Goal: Transaction & Acquisition: Book appointment/travel/reservation

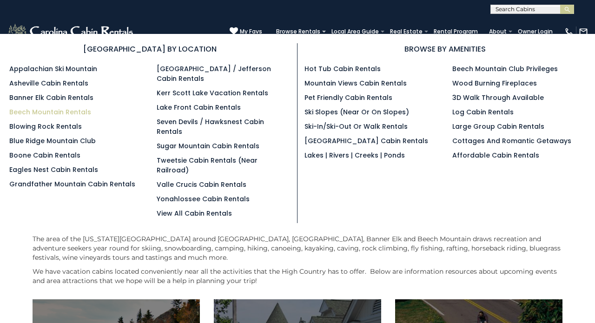
click at [49, 114] on link "Beech Mountain Rentals" at bounding box center [50, 111] width 82 height 9
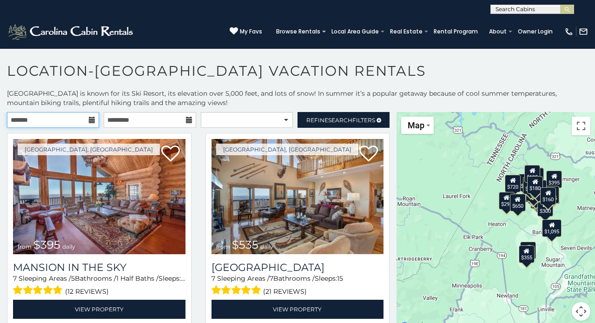
click at [84, 122] on input "text" at bounding box center [53, 120] width 92 height 16
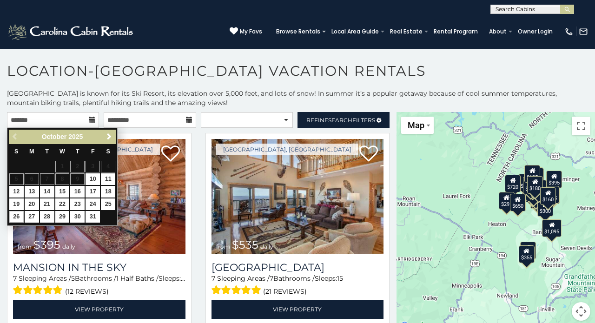
click at [18, 215] on link "26" at bounding box center [16, 217] width 14 height 12
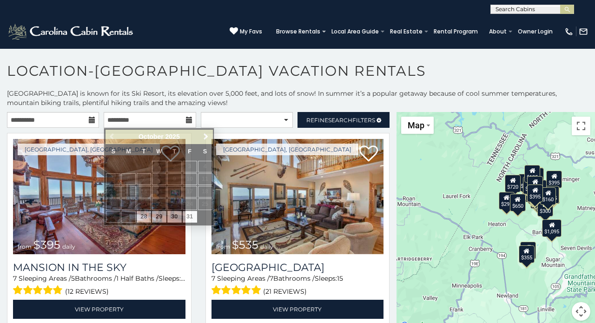
click at [91, 118] on icon at bounding box center [92, 120] width 7 height 7
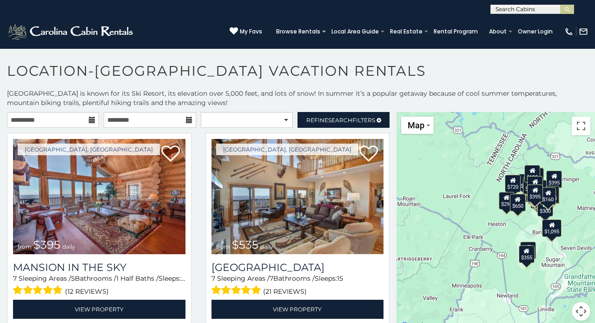
click at [92, 120] on icon at bounding box center [92, 120] width 7 height 7
click at [63, 123] on input "**********" at bounding box center [53, 120] width 92 height 16
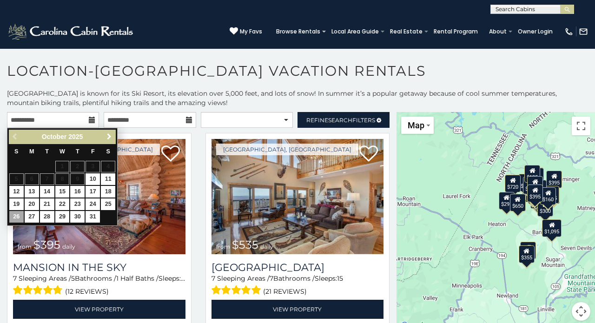
click at [107, 137] on span "Next" at bounding box center [108, 136] width 7 height 7
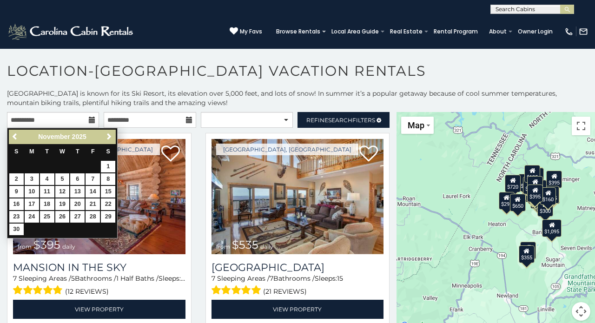
click at [107, 137] on span "Next" at bounding box center [108, 136] width 7 height 7
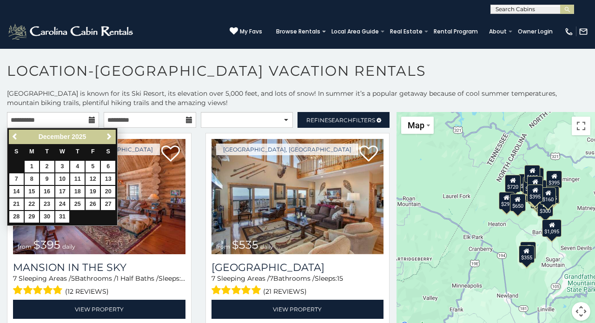
click at [90, 203] on link "26" at bounding box center [92, 204] width 14 height 12
type input "**********"
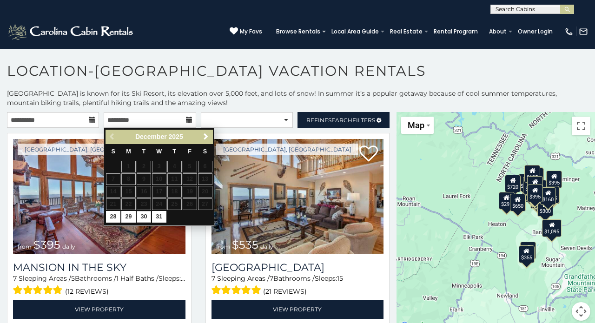
click at [146, 215] on link "30" at bounding box center [144, 217] width 14 height 12
type input "**********"
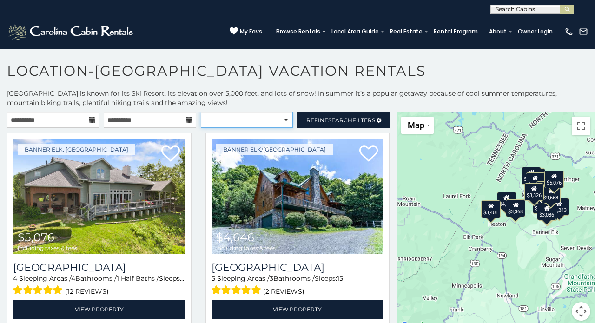
select select "*********"
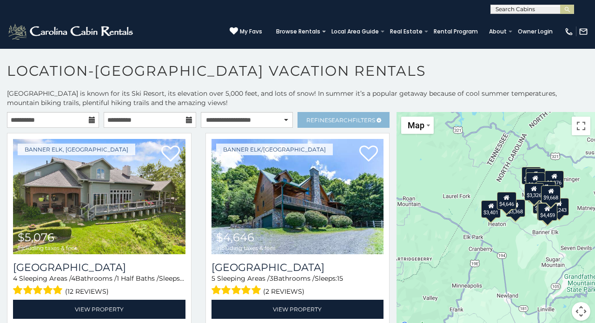
click at [353, 115] on link "Refine Search Filters" at bounding box center [343, 120] width 92 height 16
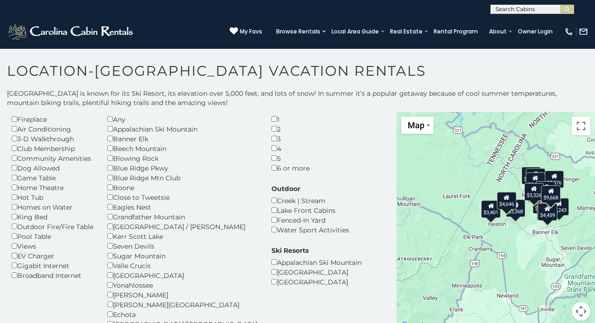
scroll to position [34, 0]
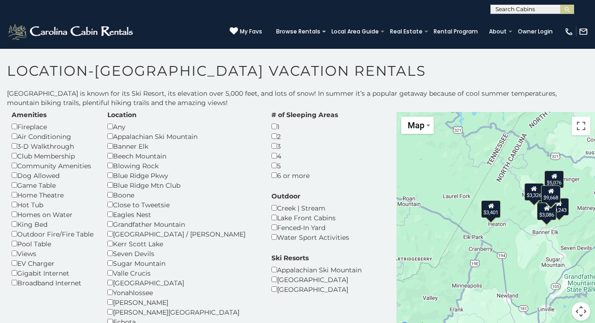
scroll to position [20, 0]
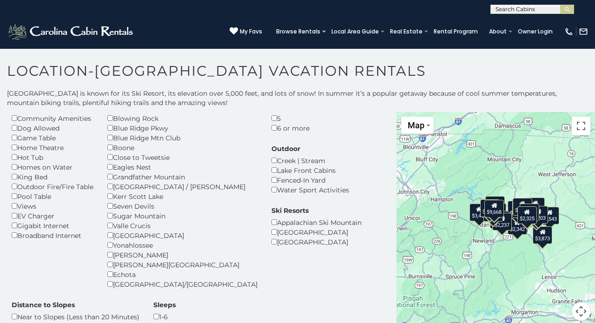
scroll to position [73, 0]
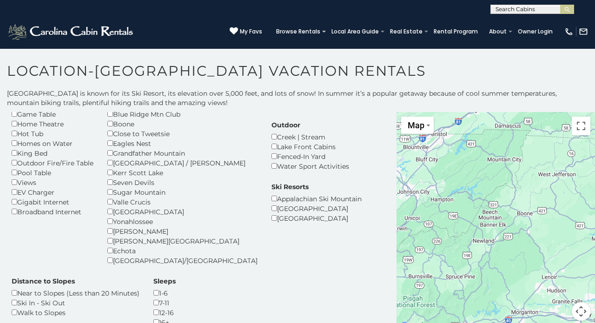
scroll to position [95, 0]
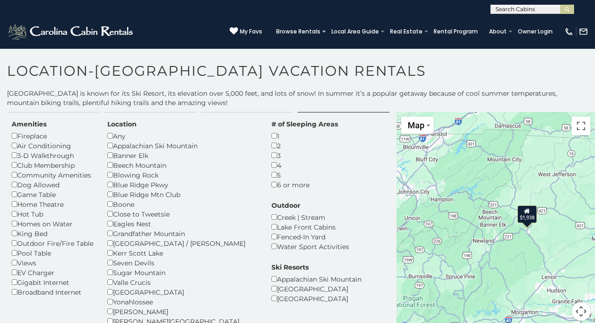
scroll to position [18, 0]
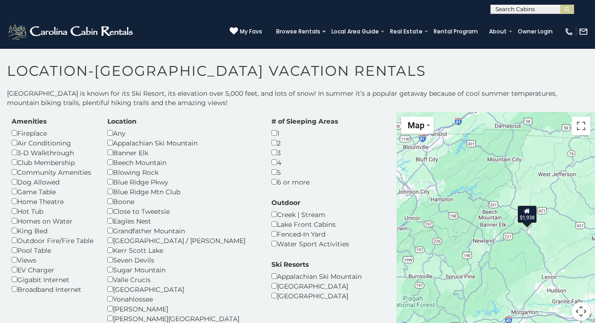
click at [526, 215] on div "$1,938" at bounding box center [527, 214] width 20 height 18
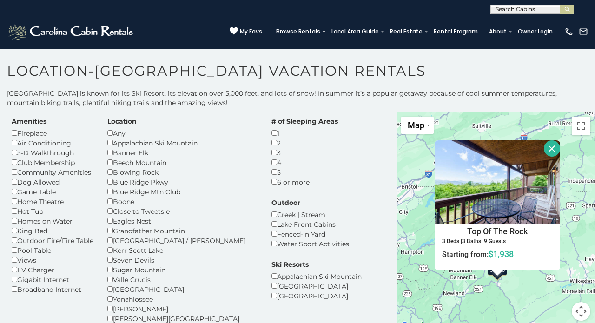
click at [502, 230] on h4 "Top Of The Rock" at bounding box center [497, 231] width 124 height 14
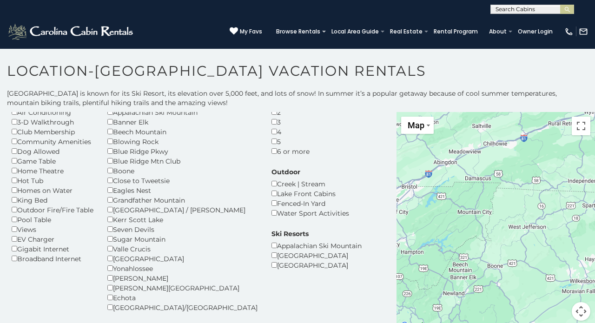
scroll to position [56, 0]
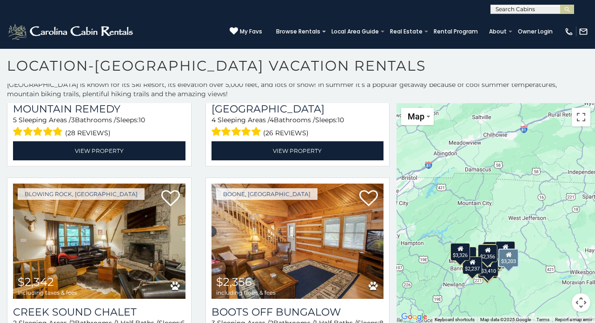
scroll to position [674, 0]
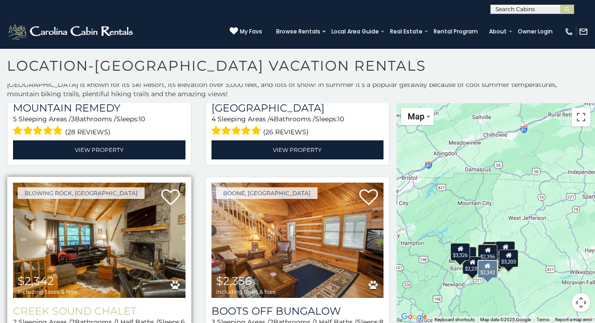
click at [111, 305] on h3 "Creek Sound Chalet" at bounding box center [99, 311] width 172 height 13
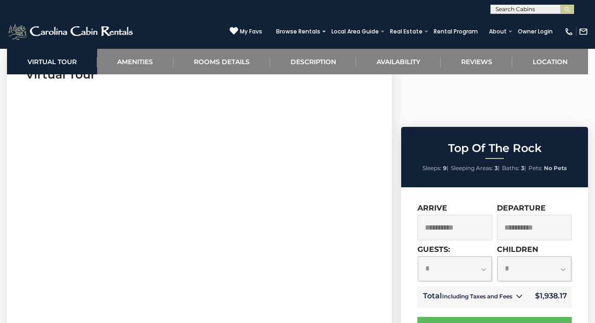
scroll to position [183, 0]
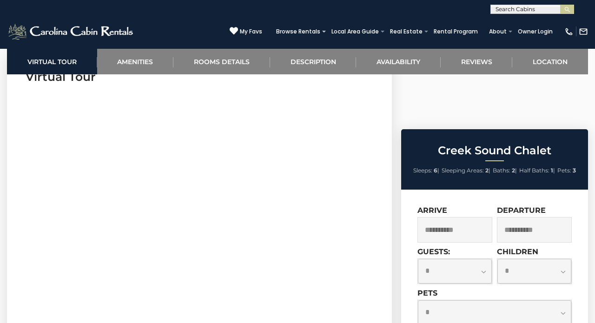
scroll to position [534, 0]
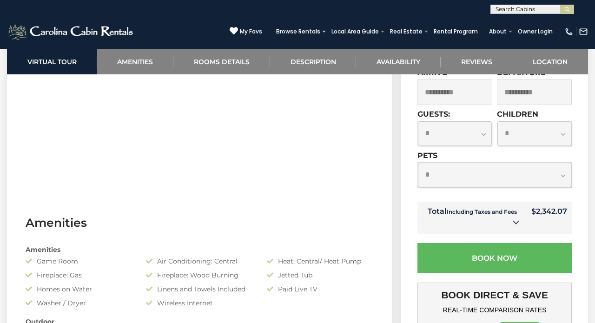
select select "*"
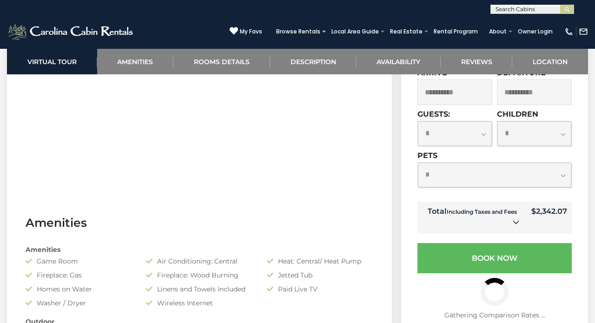
select select "*"
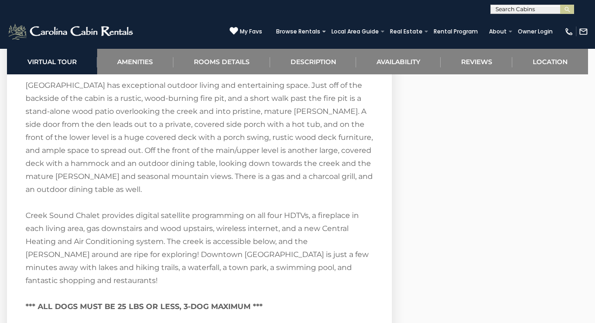
scroll to position [1688, 0]
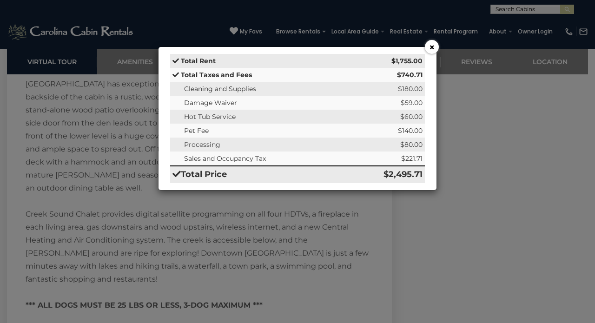
click at [435, 50] on button "×" at bounding box center [432, 47] width 14 height 14
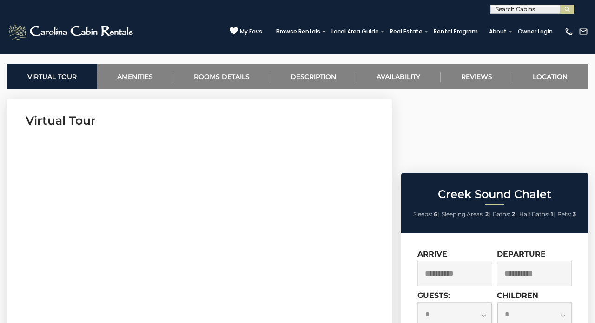
scroll to position [364, 0]
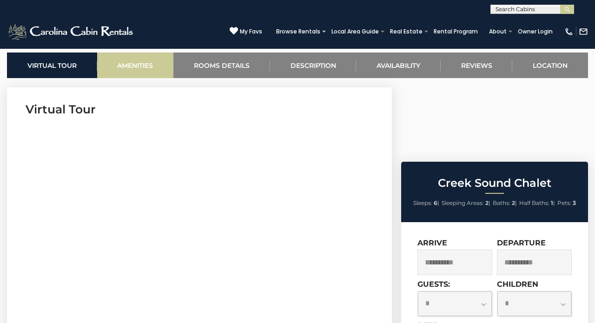
click at [144, 65] on link "Amenities" at bounding box center [135, 65] width 77 height 26
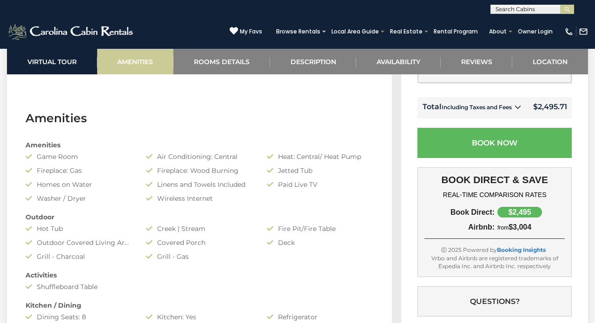
scroll to position [665, 0]
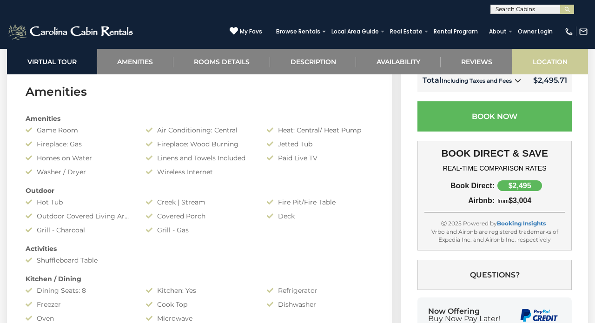
click at [540, 56] on link "Location" at bounding box center [550, 62] width 76 height 26
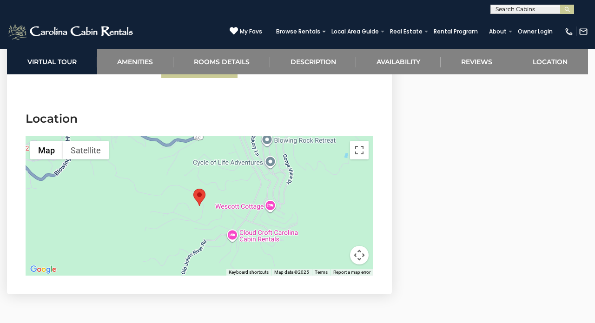
scroll to position [2593, 0]
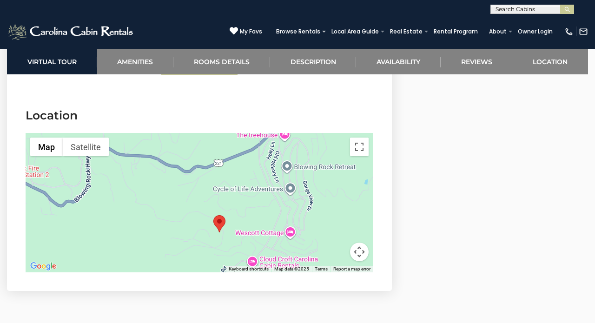
drag, startPoint x: 246, startPoint y: 192, endPoint x: 268, endPoint y: 222, distance: 36.2
click at [268, 222] on div at bounding box center [199, 202] width 347 height 139
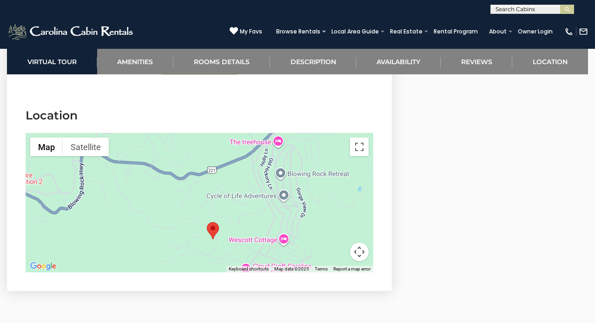
drag, startPoint x: 284, startPoint y: 187, endPoint x: 279, endPoint y: 194, distance: 8.9
click at [278, 194] on div at bounding box center [199, 202] width 347 height 139
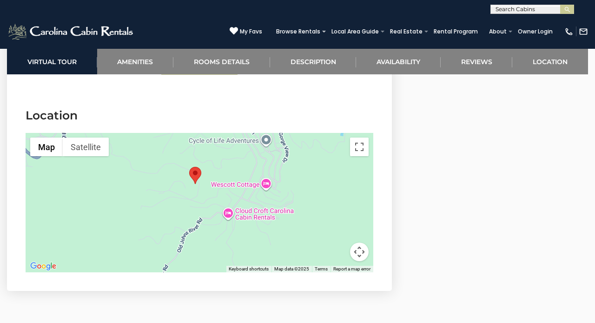
drag, startPoint x: 306, startPoint y: 204, endPoint x: 288, endPoint y: 149, distance: 57.6
click at [288, 149] on div at bounding box center [199, 202] width 347 height 139
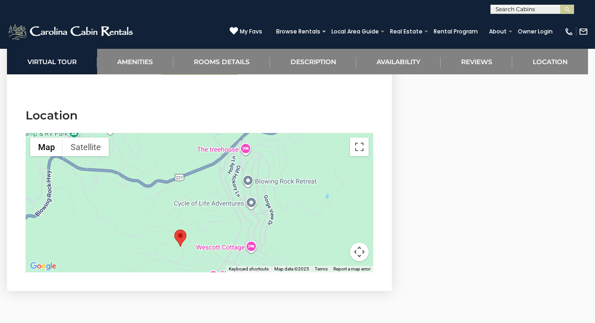
drag, startPoint x: 288, startPoint y: 149, endPoint x: 273, endPoint y: 214, distance: 66.4
click at [273, 214] on div at bounding box center [199, 202] width 347 height 139
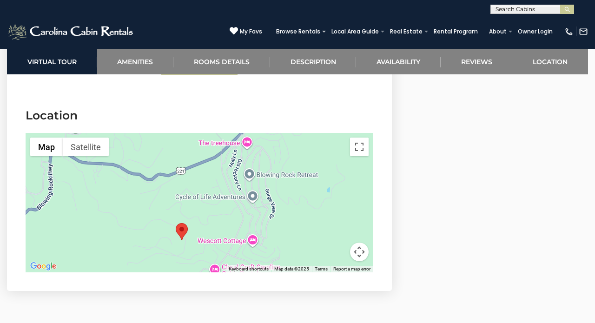
drag, startPoint x: 232, startPoint y: 206, endPoint x: 239, endPoint y: 178, distance: 29.1
click at [239, 178] on div at bounding box center [199, 202] width 347 height 139
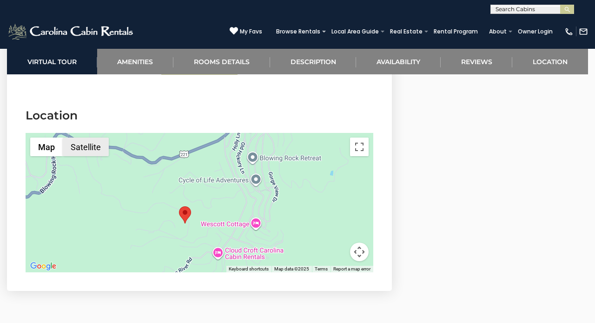
click at [84, 137] on button "Satellite" at bounding box center [86, 146] width 46 height 19
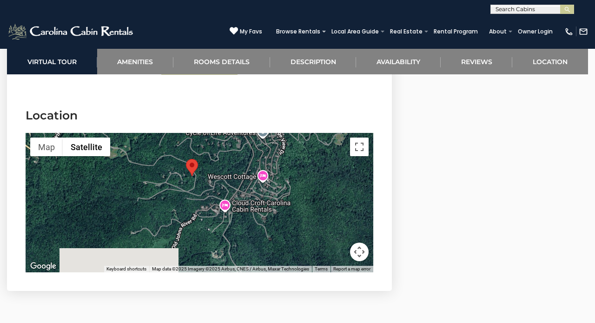
drag, startPoint x: 249, startPoint y: 184, endPoint x: 255, endPoint y: 135, distance: 49.3
click at [255, 135] on div at bounding box center [199, 202] width 347 height 139
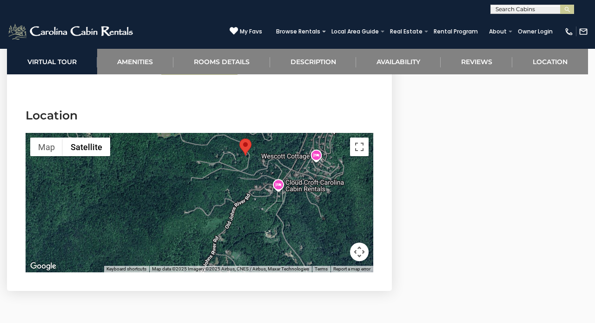
drag, startPoint x: 252, startPoint y: 176, endPoint x: 306, endPoint y: 156, distance: 57.0
click at [307, 156] on div at bounding box center [199, 202] width 347 height 139
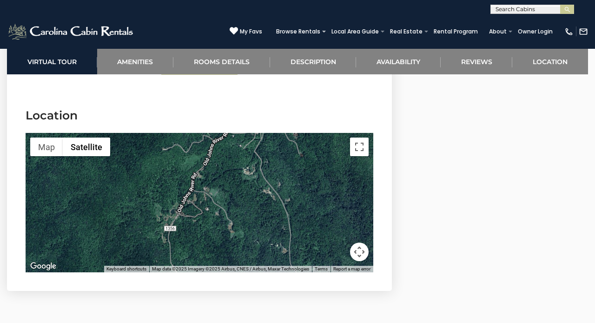
drag, startPoint x: 291, startPoint y: 184, endPoint x: 269, endPoint y: 120, distance: 67.9
click at [269, 133] on div at bounding box center [199, 202] width 347 height 139
drag, startPoint x: 268, startPoint y: 147, endPoint x: 276, endPoint y: 247, distance: 100.7
click at [276, 247] on div "Map Terrain Satellite Labels Keyboard shortcuts Map Data Map data ©2025 Imagery…" at bounding box center [199, 202] width 347 height 139
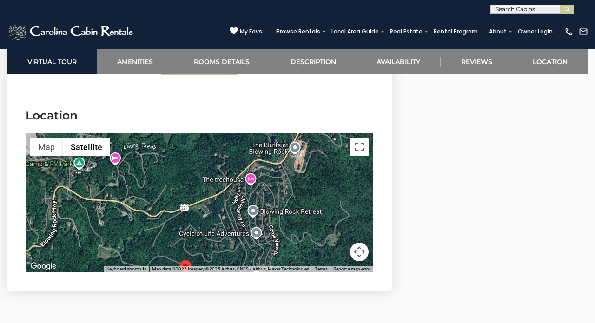
drag, startPoint x: 274, startPoint y: 183, endPoint x: 211, endPoint y: 209, distance: 68.5
click at [211, 209] on div at bounding box center [199, 202] width 347 height 139
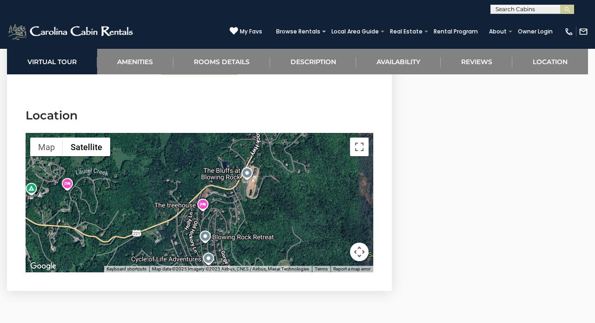
drag, startPoint x: 278, startPoint y: 178, endPoint x: 231, endPoint y: 203, distance: 52.8
click at [231, 203] on div at bounding box center [199, 202] width 347 height 139
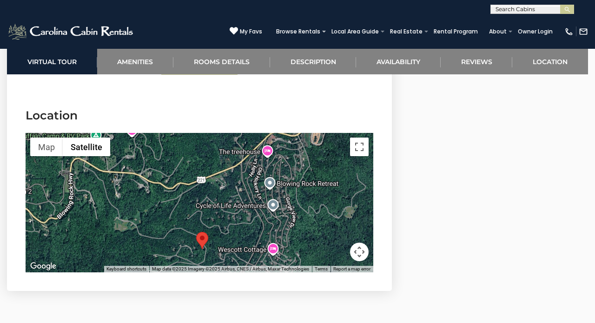
drag, startPoint x: 231, startPoint y: 203, endPoint x: 302, endPoint y: 144, distance: 91.7
click at [302, 144] on div at bounding box center [199, 202] width 347 height 139
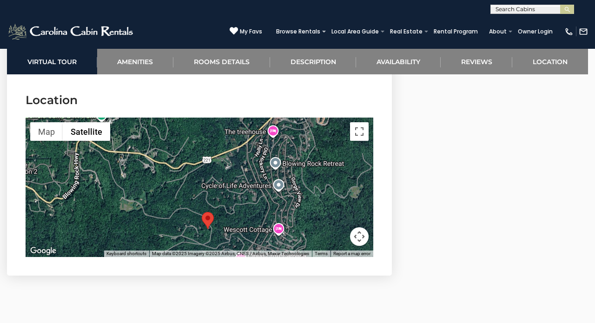
scroll to position [2605, 0]
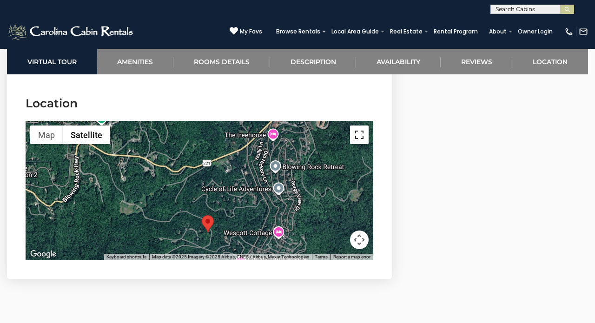
click at [363, 125] on button "Toggle fullscreen view" at bounding box center [359, 134] width 19 height 19
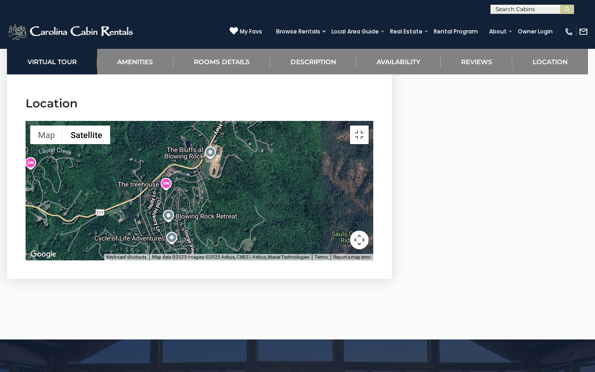
drag, startPoint x: 345, startPoint y: 155, endPoint x: 237, endPoint y: 204, distance: 117.9
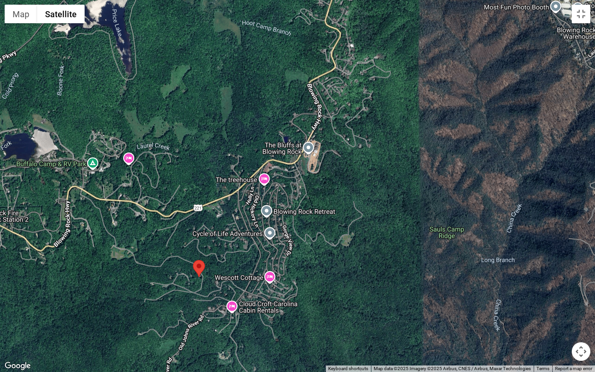
click at [237, 204] on div at bounding box center [297, 186] width 595 height 372
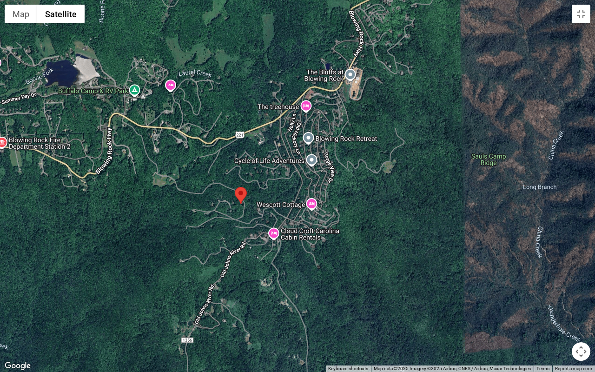
drag, startPoint x: 237, startPoint y: 204, endPoint x: 279, endPoint y: 132, distance: 83.0
click at [279, 131] on div at bounding box center [297, 186] width 595 height 372
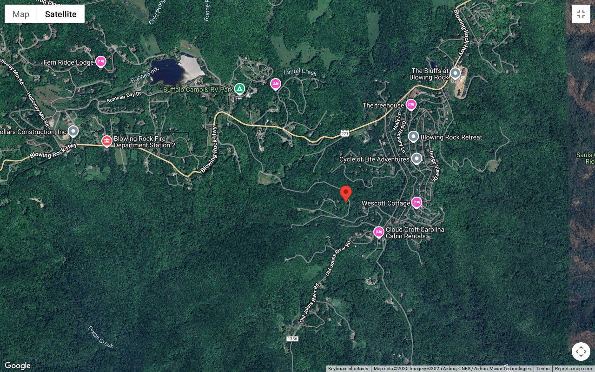
drag, startPoint x: 279, startPoint y: 132, endPoint x: 387, endPoint y: 131, distance: 108.7
click at [387, 131] on div at bounding box center [297, 186] width 595 height 372
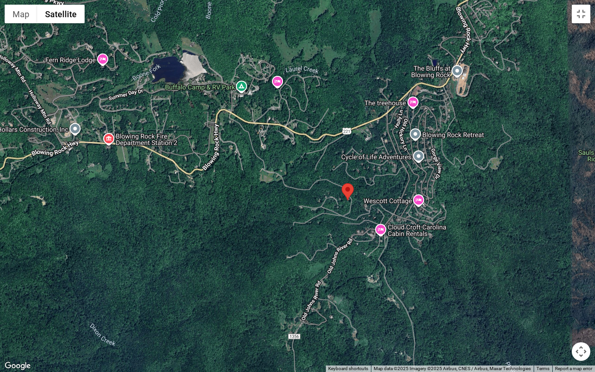
drag, startPoint x: 399, startPoint y: 139, endPoint x: 395, endPoint y: 85, distance: 54.0
click at [394, 85] on div at bounding box center [297, 186] width 595 height 372
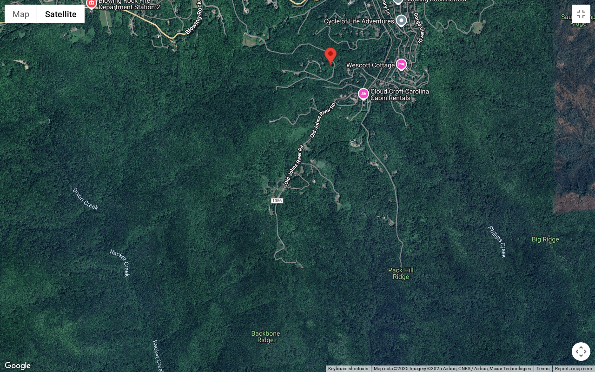
drag, startPoint x: 393, startPoint y: 180, endPoint x: 426, endPoint y: 216, distance: 48.7
click at [426, 216] on div at bounding box center [297, 186] width 595 height 372
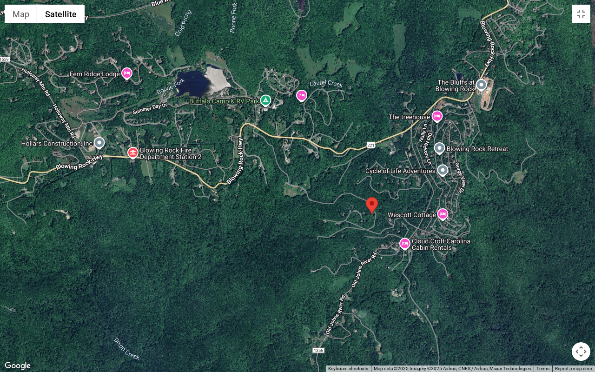
drag, startPoint x: 419, startPoint y: 185, endPoint x: 407, endPoint y: 221, distance: 37.5
click at [407, 221] on div at bounding box center [297, 186] width 595 height 372
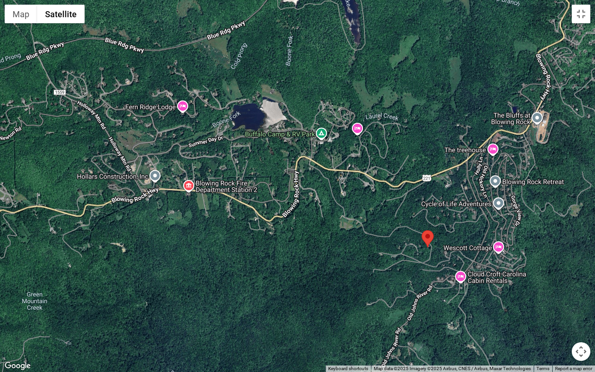
drag, startPoint x: 353, startPoint y: 174, endPoint x: 429, endPoint y: 225, distance: 91.7
click at [429, 225] on div at bounding box center [297, 186] width 595 height 372
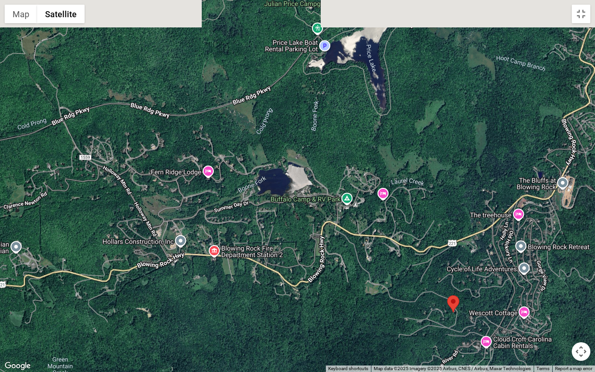
drag, startPoint x: 338, startPoint y: 163, endPoint x: 344, endPoint y: 210, distance: 48.2
click at [344, 211] on div at bounding box center [297, 186] width 595 height 372
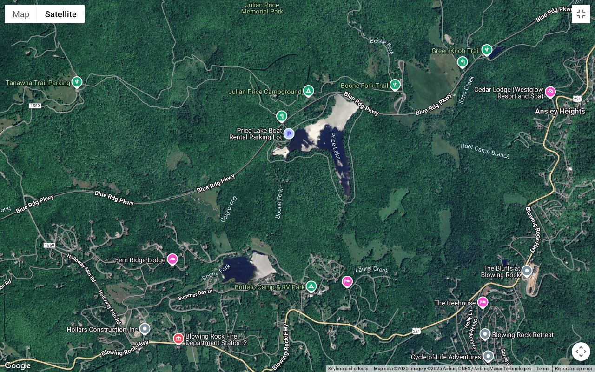
drag, startPoint x: 372, startPoint y: 125, endPoint x: 335, endPoint y: 216, distance: 97.3
click at [335, 216] on div at bounding box center [297, 186] width 595 height 372
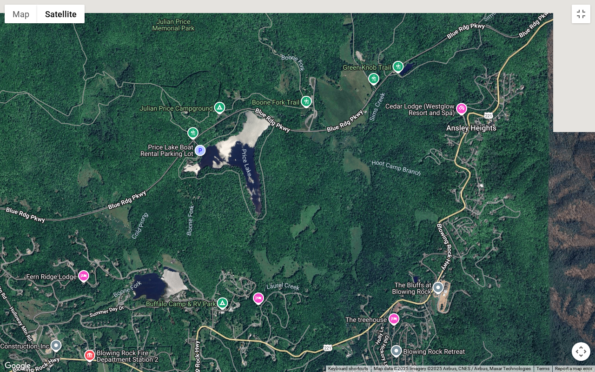
drag, startPoint x: 401, startPoint y: 134, endPoint x: 311, endPoint y: 151, distance: 91.7
click at [311, 151] on div at bounding box center [297, 186] width 595 height 372
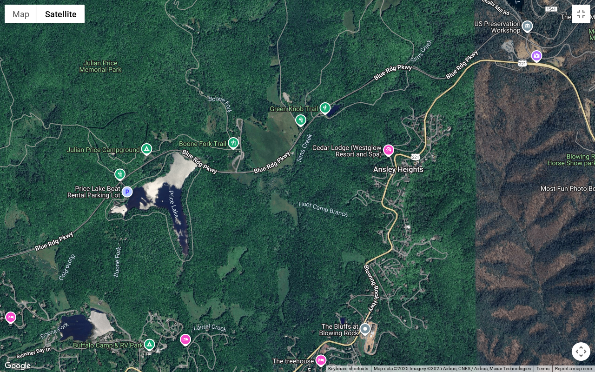
drag, startPoint x: 399, startPoint y: 115, endPoint x: 330, endPoint y: 156, distance: 80.1
click at [330, 156] on div at bounding box center [297, 186] width 595 height 372
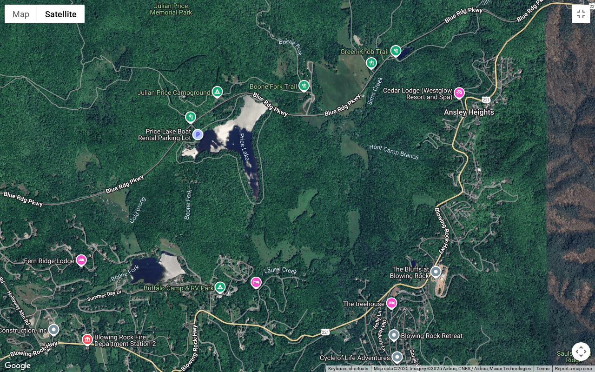
drag, startPoint x: 291, startPoint y: 185, endPoint x: 362, endPoint y: 128, distance: 91.3
click at [365, 125] on div at bounding box center [297, 186] width 595 height 372
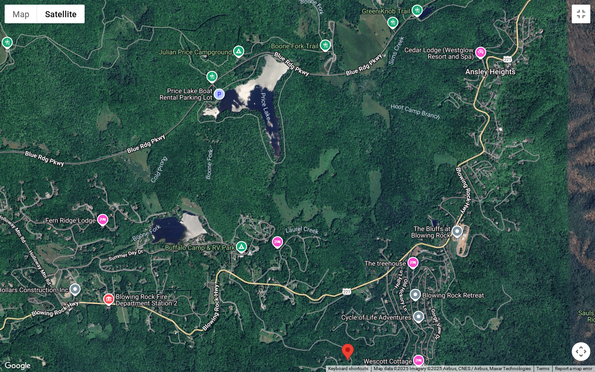
drag, startPoint x: 354, startPoint y: 134, endPoint x: 404, endPoint y: 49, distance: 98.3
click at [404, 49] on div at bounding box center [297, 186] width 595 height 372
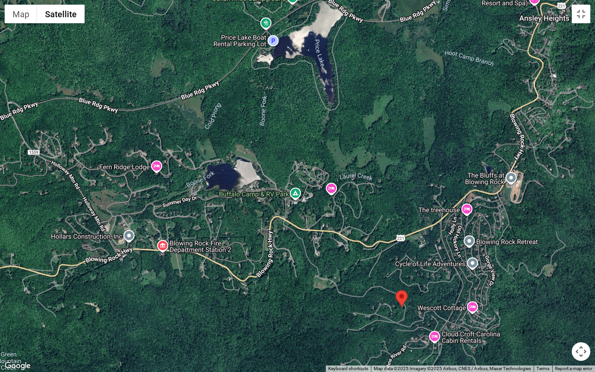
drag, startPoint x: 397, startPoint y: 51, endPoint x: 458, endPoint y: 51, distance: 61.3
click at [458, 51] on div at bounding box center [297, 186] width 595 height 372
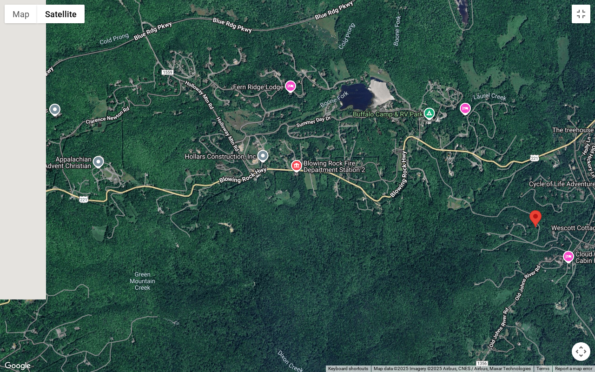
drag, startPoint x: 410, startPoint y: 97, endPoint x: 474, endPoint y: 19, distance: 101.1
click at [474, 19] on div at bounding box center [297, 186] width 595 height 372
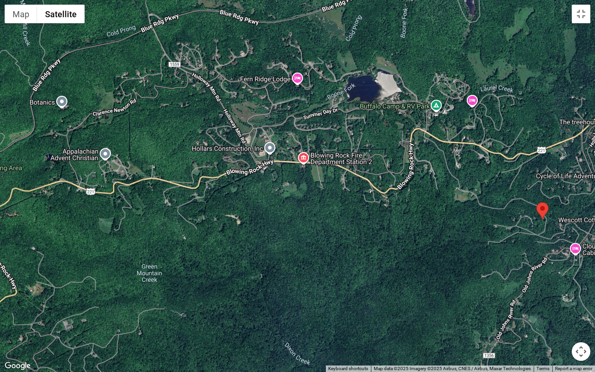
click at [467, 4] on div at bounding box center [297, 186] width 595 height 372
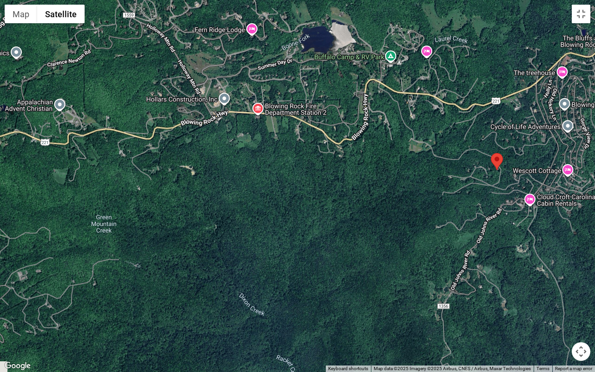
drag, startPoint x: 432, startPoint y: 133, endPoint x: 380, endPoint y: 75, distance: 78.0
click at [380, 76] on div at bounding box center [297, 186] width 595 height 372
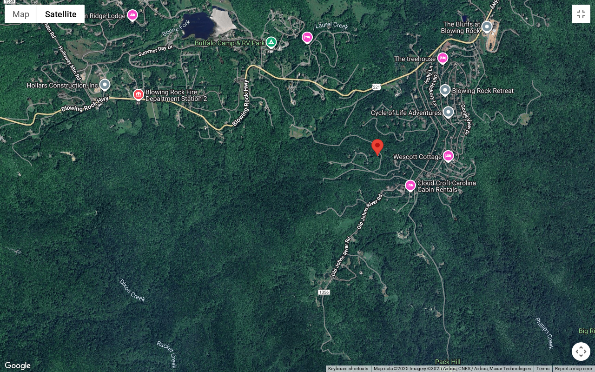
drag, startPoint x: 378, startPoint y: 81, endPoint x: 254, endPoint y: 82, distance: 124.5
click at [254, 82] on div at bounding box center [297, 186] width 595 height 372
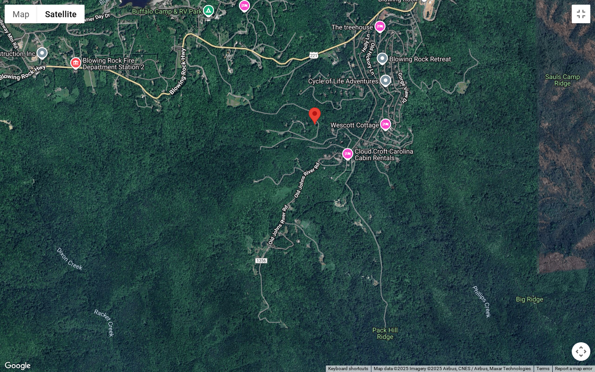
drag, startPoint x: 282, startPoint y: 114, endPoint x: 190, endPoint y: 49, distance: 112.0
click at [191, 49] on div at bounding box center [297, 186] width 595 height 372
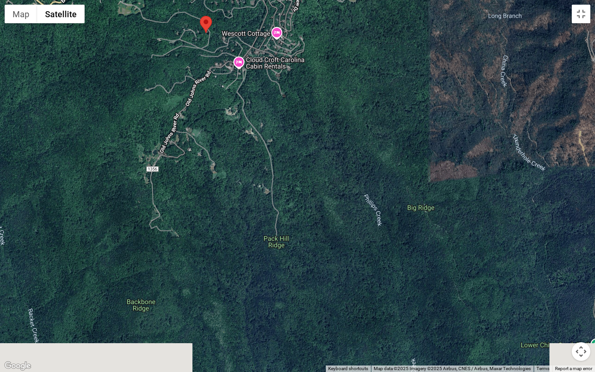
drag
click at [218, 292] on div at bounding box center [297, 186] width 595 height 372
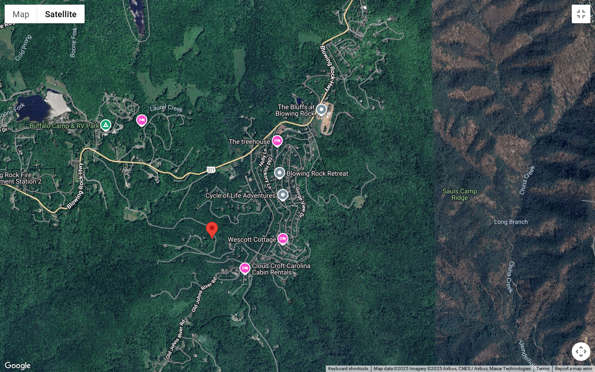
click at [275, 271] on div at bounding box center [297, 186] width 595 height 372
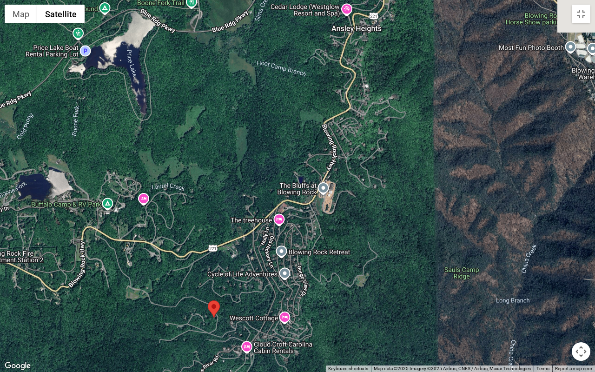
click at [303, 212] on div at bounding box center [297, 186] width 595 height 372
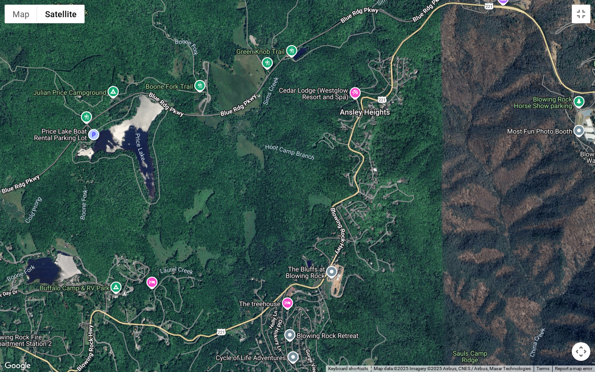
click at [319, 170] on div at bounding box center [297, 186] width 595 height 372
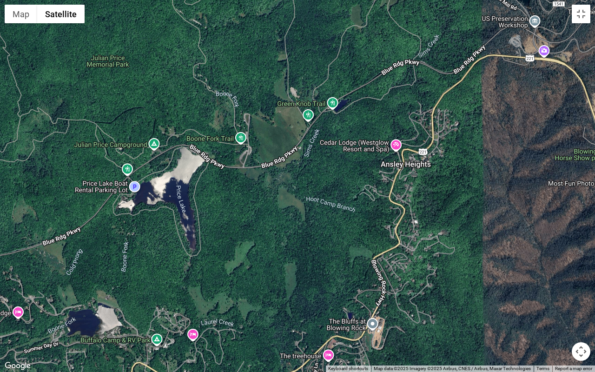
click at [336, 210] on div at bounding box center [297, 186] width 595 height 372
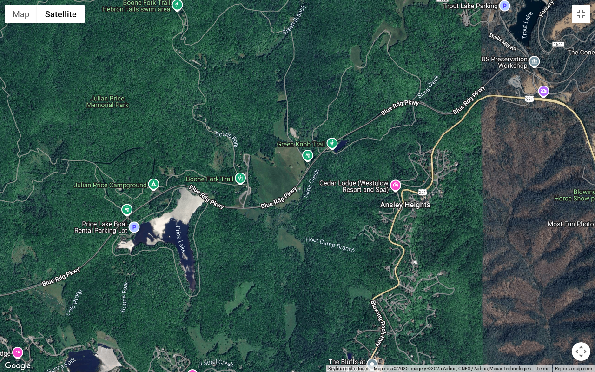
click at [354, 193] on div at bounding box center [297, 186] width 595 height 372
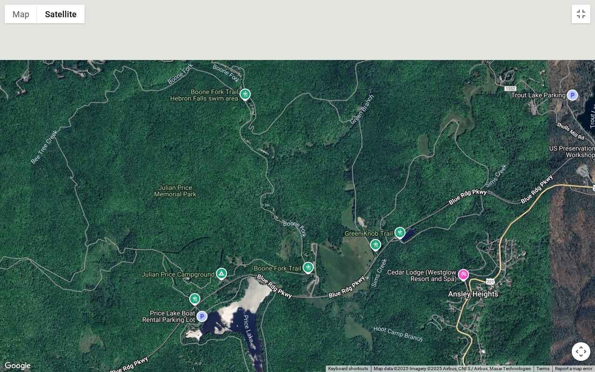
click at [415, 257] on div at bounding box center [297, 186] width 595 height 372
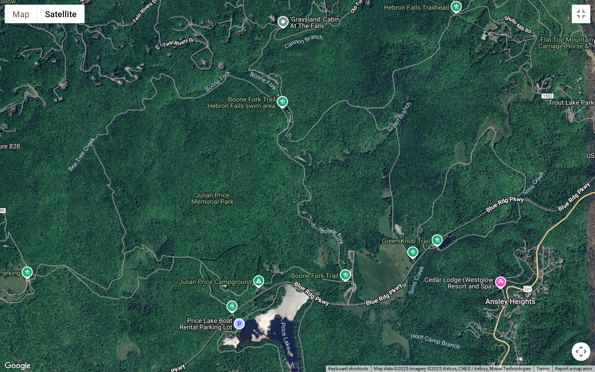
click at [353, 173] on div at bounding box center [297, 186] width 595 height 372
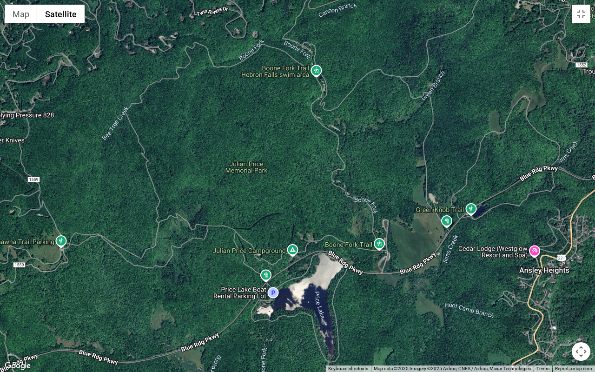
click at [440, 87] on div at bounding box center [297, 186] width 595 height 372
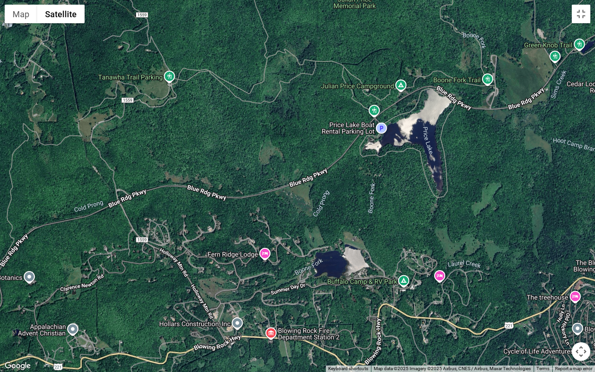
click at [450, 13] on div at bounding box center [297, 186] width 595 height 372
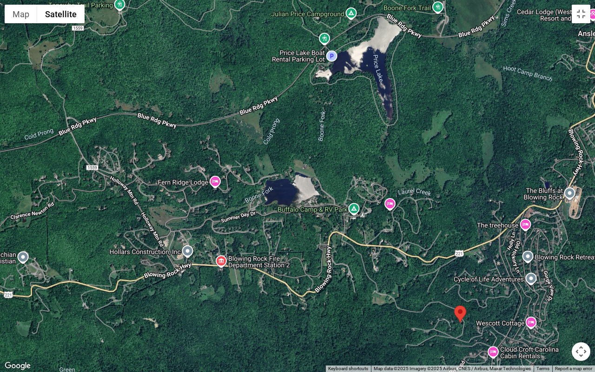
click at [391, 56] on div at bounding box center [297, 186] width 595 height 372
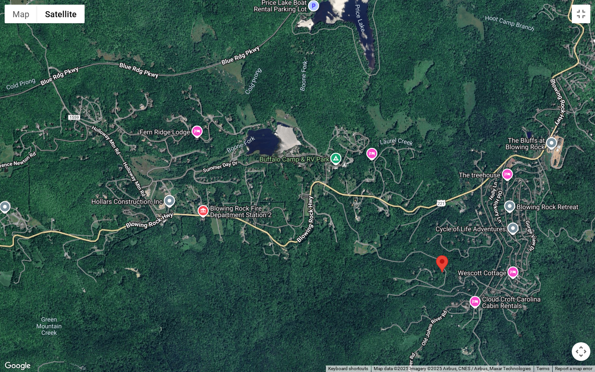
click at [345, 111] on div at bounding box center [297, 186] width 595 height 372
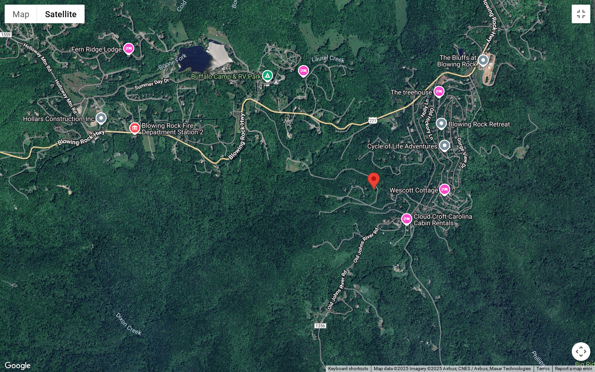
click at [365, 140] on div at bounding box center [297, 186] width 595 height 372
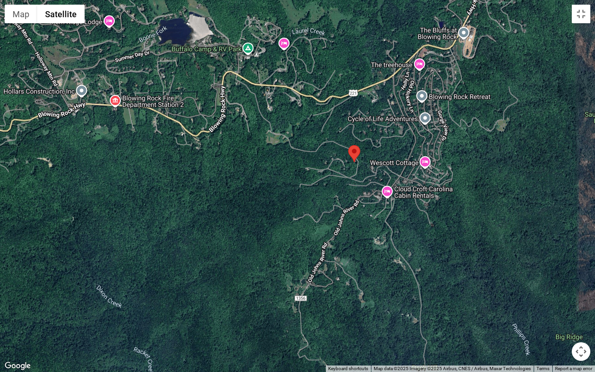
click at [348, 145] on div "Creek Sound Chalet" at bounding box center [354, 153] width 12 height 17
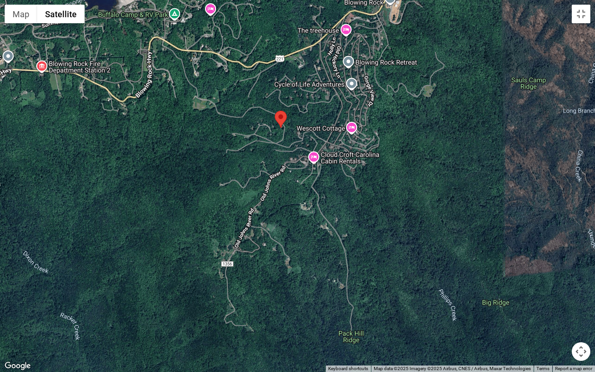
click at [465, 166] on div at bounding box center [297, 186] width 595 height 372
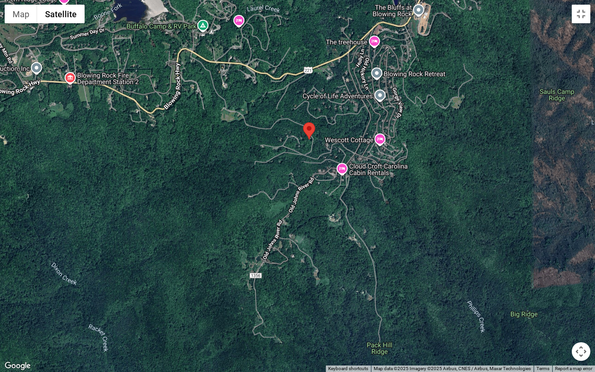
click at [493, 178] on div at bounding box center [297, 186] width 595 height 372
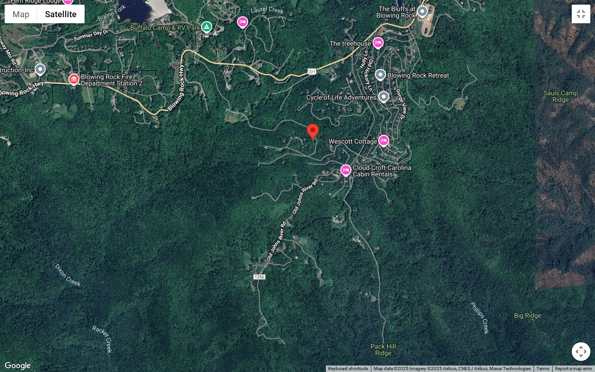
click at [490, 171] on div at bounding box center [297, 186] width 595 height 372
click at [579, 322] on button "Map camera controls" at bounding box center [580, 351] width 19 height 19
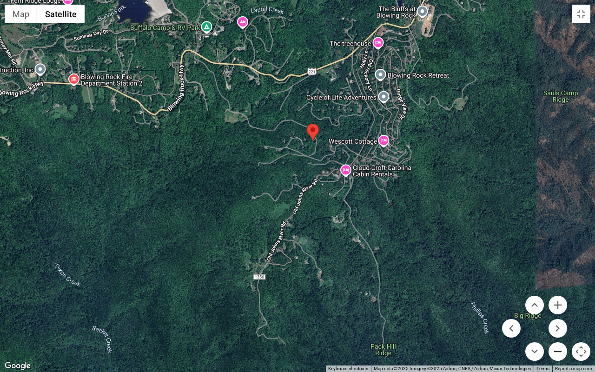
click at [557, 322] on button "Zoom out" at bounding box center [557, 351] width 19 height 19
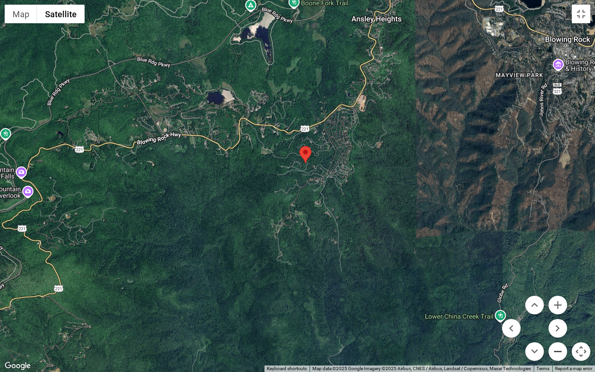
click at [556, 322] on button "Zoom out" at bounding box center [557, 351] width 19 height 19
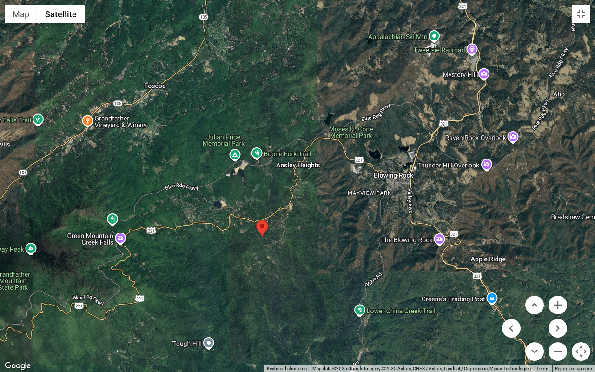
click at [357, 269] on div at bounding box center [297, 186] width 595 height 372
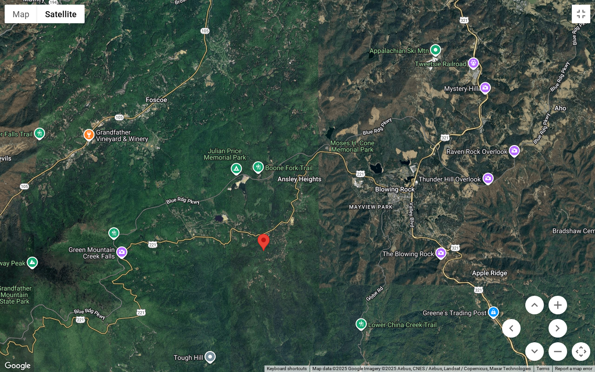
click at [400, 206] on div at bounding box center [297, 186] width 595 height 372
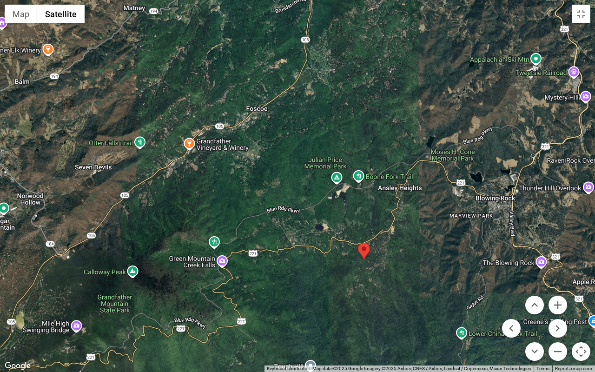
drag, startPoint x: 314, startPoint y: 128, endPoint x: 453, endPoint y: 137, distance: 139.1
click at [454, 138] on div at bounding box center [297, 186] width 595 height 372
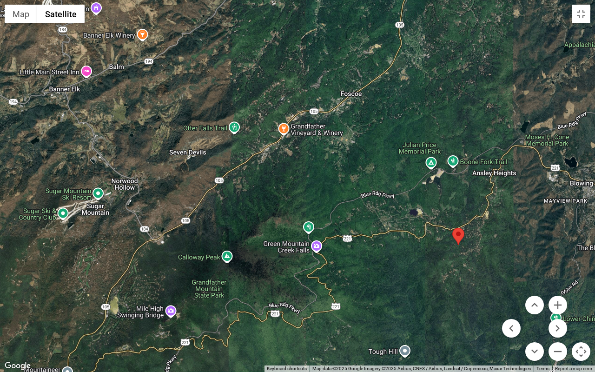
drag, startPoint x: 406, startPoint y: 164, endPoint x: 480, endPoint y: 139, distance: 78.7
click at [480, 140] on div at bounding box center [297, 186] width 595 height 372
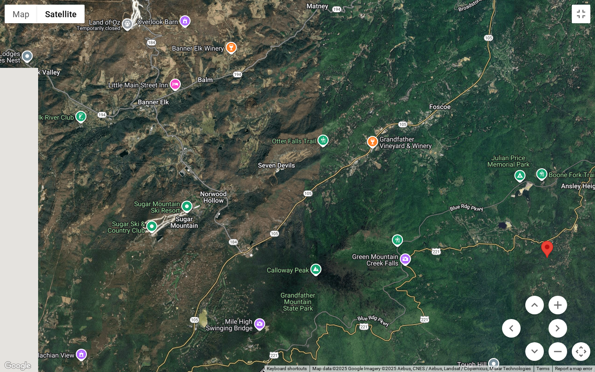
drag, startPoint x: 388, startPoint y: 144, endPoint x: 462, endPoint y: 167, distance: 78.0
click at [462, 167] on div at bounding box center [297, 186] width 595 height 372
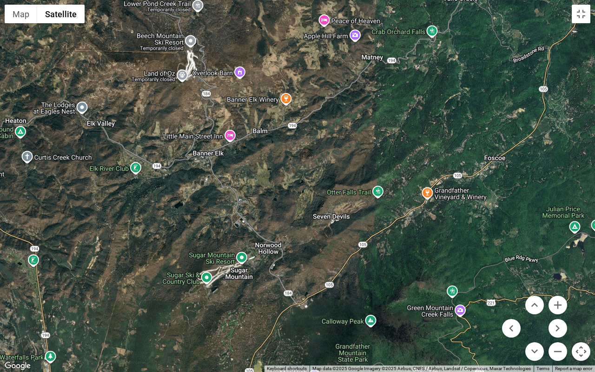
click at [412, 187] on div at bounding box center [297, 186] width 595 height 372
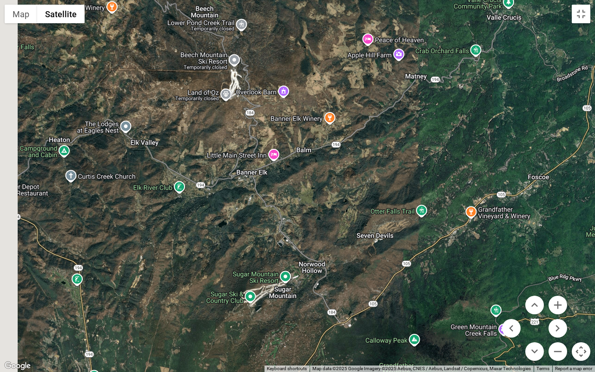
click at [475, 227] on div at bounding box center [297, 186] width 595 height 372
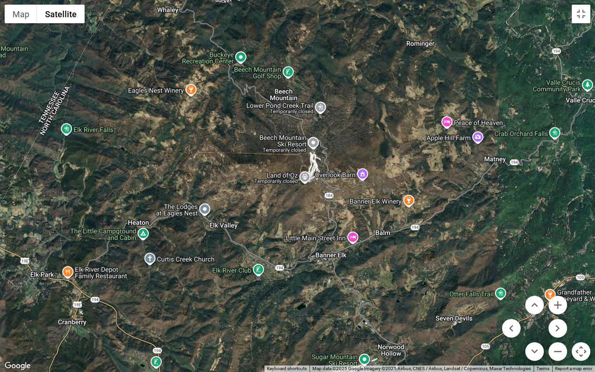
drag, startPoint x: 444, startPoint y: 196, endPoint x: 466, endPoint y: 243, distance: 51.3
click at [466, 243] on div at bounding box center [297, 186] width 595 height 372
click at [559, 301] on button "Zoom in" at bounding box center [557, 304] width 19 height 19
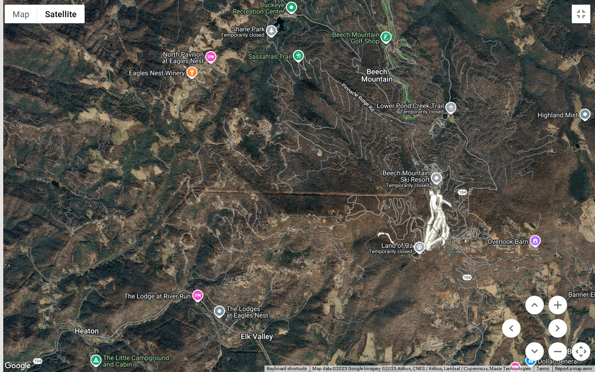
drag, startPoint x: 332, startPoint y: 184, endPoint x: 440, endPoint y: 255, distance: 129.5
click at [440, 255] on div at bounding box center [297, 186] width 595 height 372
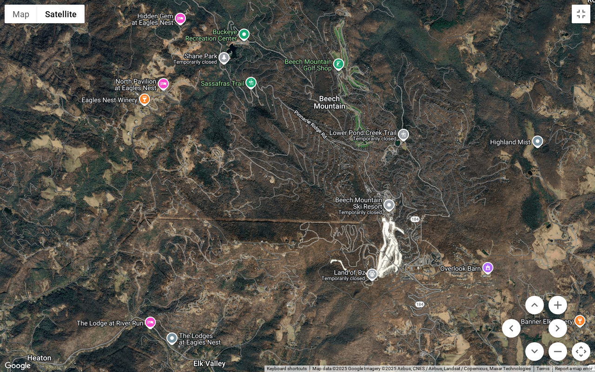
drag, startPoint x: 437, startPoint y: 186, endPoint x: 389, endPoint y: 215, distance: 56.0
click at [389, 215] on div at bounding box center [297, 186] width 595 height 372
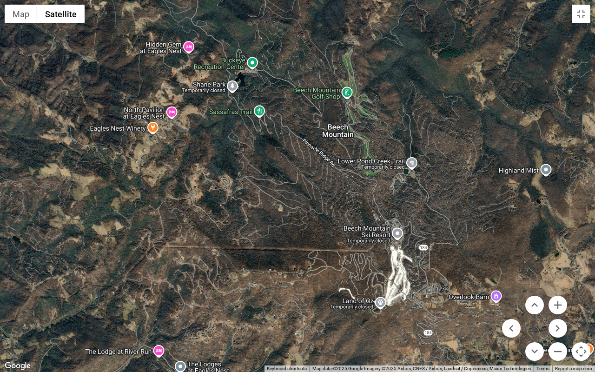
drag, startPoint x: 411, startPoint y: 186, endPoint x: 419, endPoint y: 212, distance: 27.6
click at [419, 213] on div at bounding box center [297, 186] width 595 height 372
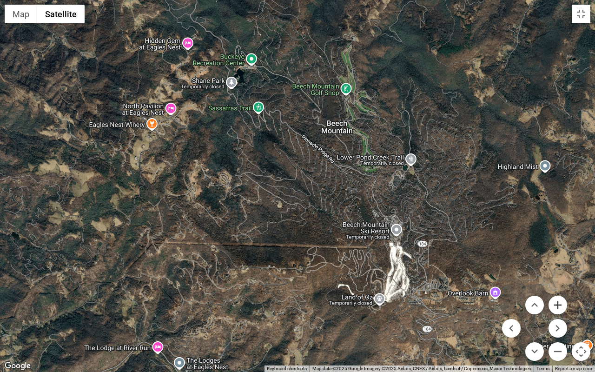
click at [562, 306] on button "Zoom in" at bounding box center [557, 304] width 19 height 19
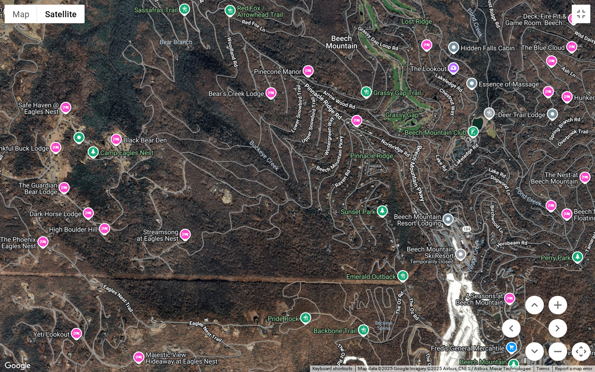
drag, startPoint x: 405, startPoint y: 220, endPoint x: 345, endPoint y: 178, distance: 72.4
click at [345, 178] on div at bounding box center [297, 186] width 595 height 372
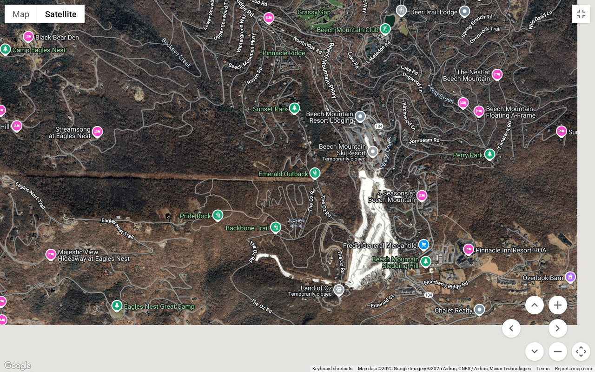
drag, startPoint x: 417, startPoint y: 241, endPoint x: 348, endPoint y: 136, distance: 126.1
click at [348, 136] on div at bounding box center [297, 186] width 595 height 372
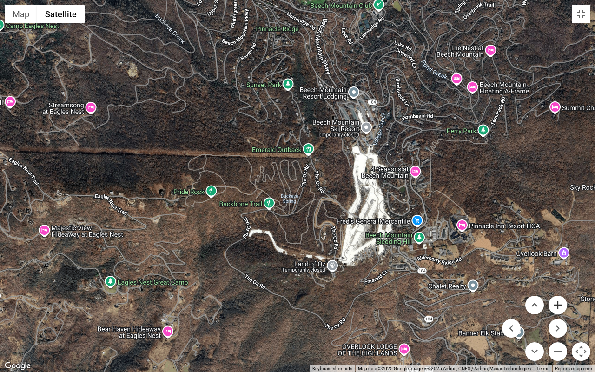
click at [559, 303] on button "Zoom in" at bounding box center [557, 304] width 19 height 19
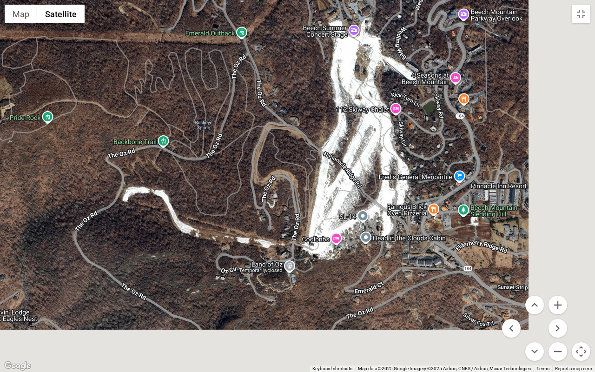
drag, startPoint x: 469, startPoint y: 238, endPoint x: 388, endPoint y: 151, distance: 119.0
click at [389, 151] on div at bounding box center [297, 186] width 595 height 372
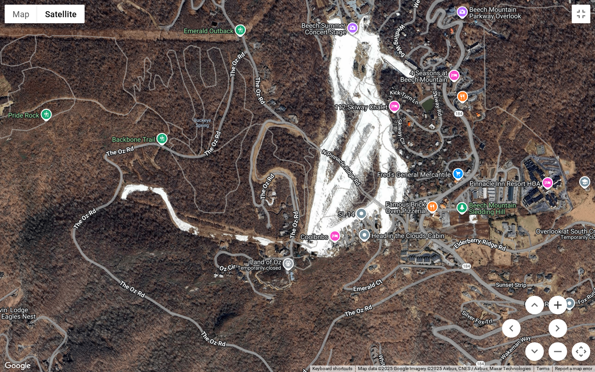
click at [561, 304] on button "Zoom in" at bounding box center [557, 304] width 19 height 19
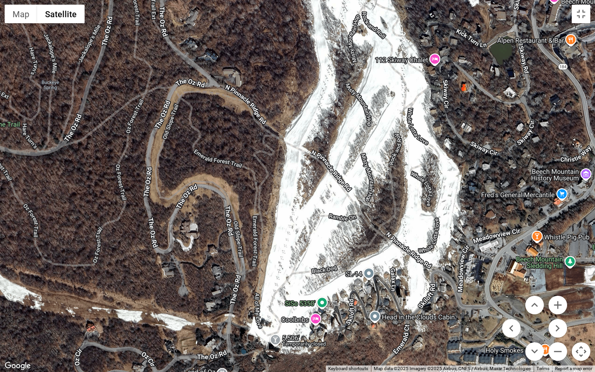
drag, startPoint x: 412, startPoint y: 171, endPoint x: 354, endPoint y: 196, distance: 63.0
click at [354, 196] on div at bounding box center [297, 186] width 595 height 372
click at [316, 318] on div at bounding box center [297, 186] width 595 height 372
click at [314, 320] on div at bounding box center [297, 186] width 595 height 372
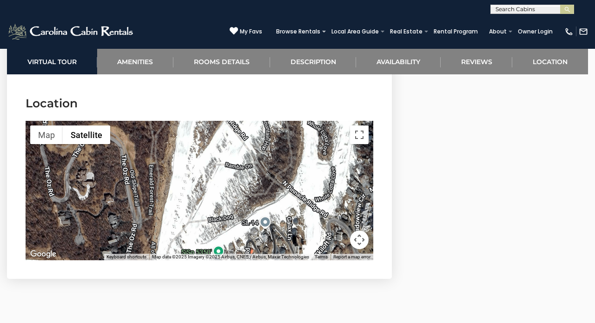
drag, startPoint x: 258, startPoint y: 198, endPoint x: 252, endPoint y: 141, distance: 57.0
click at [252, 141] on div at bounding box center [199, 190] width 347 height 139
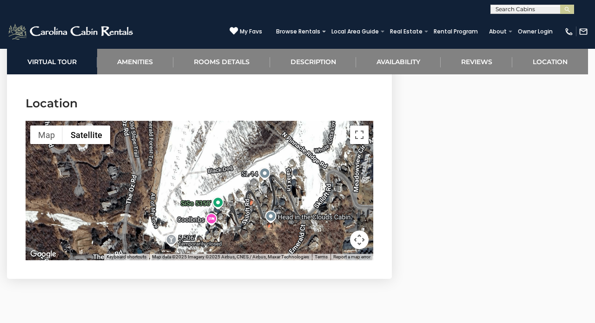
drag, startPoint x: 256, startPoint y: 153, endPoint x: 256, endPoint y: 102, distance: 51.6
click at [256, 121] on div at bounding box center [199, 190] width 347 height 139
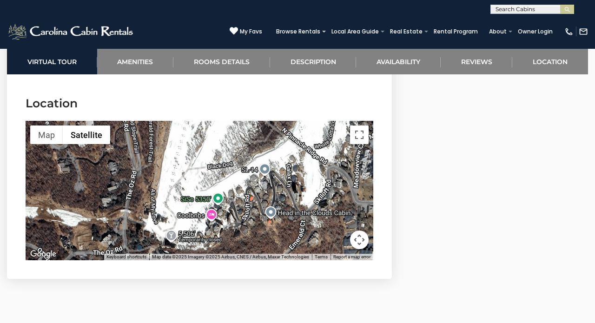
click at [211, 191] on div at bounding box center [199, 190] width 347 height 139
click at [191, 192] on div at bounding box center [199, 190] width 347 height 139
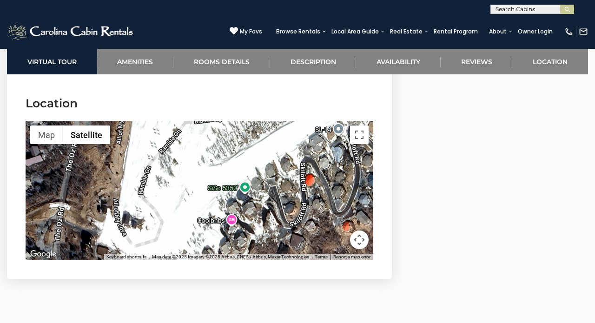
click at [234, 196] on div at bounding box center [199, 190] width 347 height 139
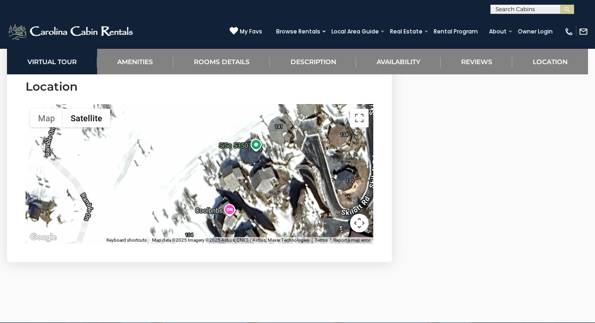
scroll to position [2623, 0]
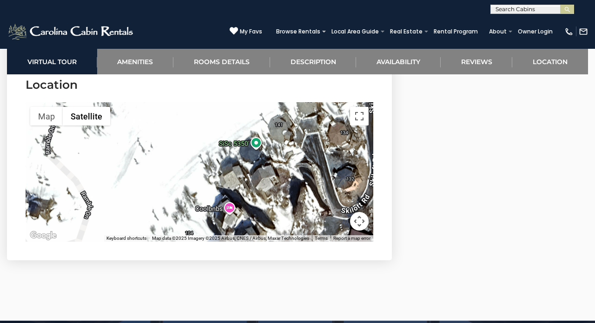
click at [362, 212] on button "Map camera controls" at bounding box center [359, 221] width 19 height 19
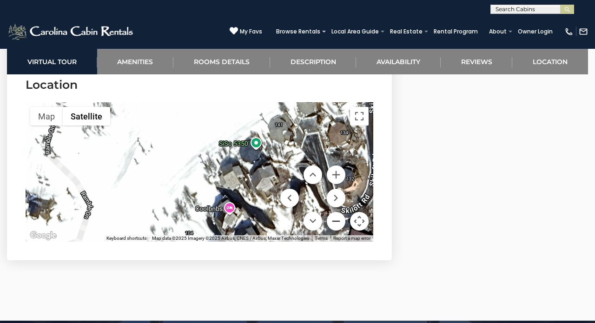
click at [333, 212] on button "Zoom out" at bounding box center [336, 221] width 19 height 19
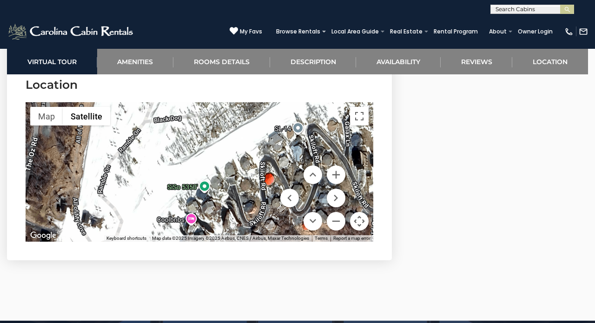
drag, startPoint x: 239, startPoint y: 146, endPoint x: 217, endPoint y: 176, distance: 36.9
click at [216, 177] on div at bounding box center [199, 171] width 347 height 139
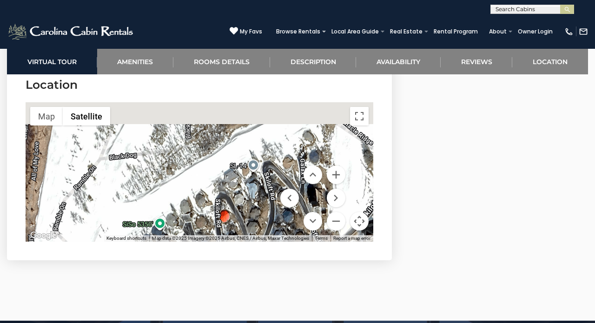
drag, startPoint x: 211, startPoint y: 171, endPoint x: 164, endPoint y: 209, distance: 60.2
click at [163, 216] on div "Map Terrain Satellite Labels Keyboard shortcuts Map Data Map data ©2025 Imagery…" at bounding box center [199, 171] width 347 height 139
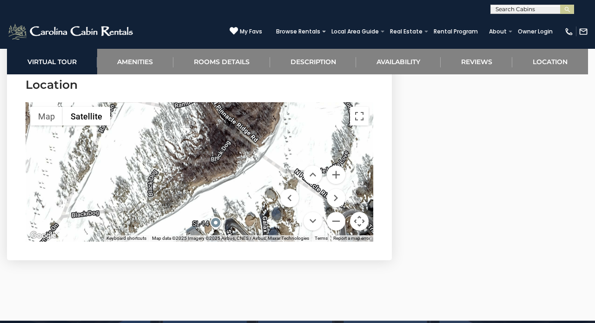
drag, startPoint x: 232, startPoint y: 145, endPoint x: 189, endPoint y: 211, distance: 79.0
click at [189, 211] on div "Map Terrain Satellite Labels Keyboard shortcuts Map Data Map data ©2025 Imagery…" at bounding box center [199, 171] width 347 height 139
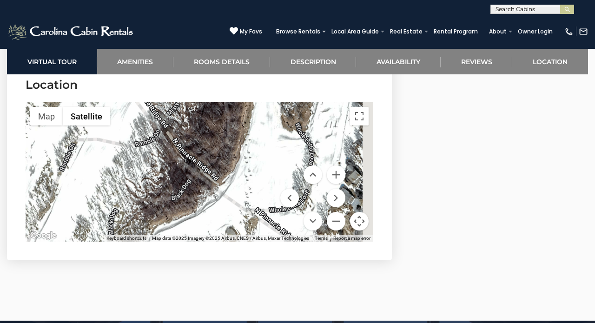
drag, startPoint x: 238, startPoint y: 141, endPoint x: 164, endPoint y: 163, distance: 77.2
click at [164, 163] on div at bounding box center [199, 171] width 347 height 139
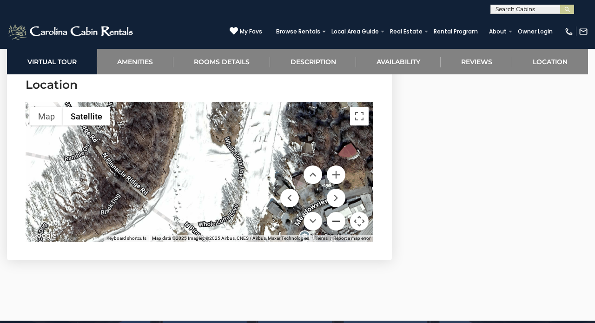
click at [340, 212] on button "Zoom out" at bounding box center [336, 221] width 19 height 19
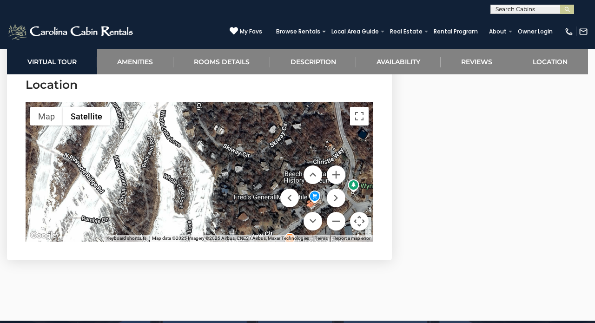
drag, startPoint x: 264, startPoint y: 131, endPoint x: 232, endPoint y: 187, distance: 64.5
click at [231, 188] on div at bounding box center [199, 171] width 347 height 139
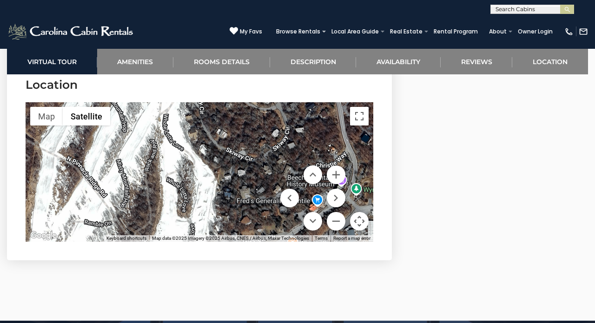
drag, startPoint x: 209, startPoint y: 143, endPoint x: 236, endPoint y: 183, distance: 49.0
click at [235, 182] on div at bounding box center [199, 171] width 347 height 139
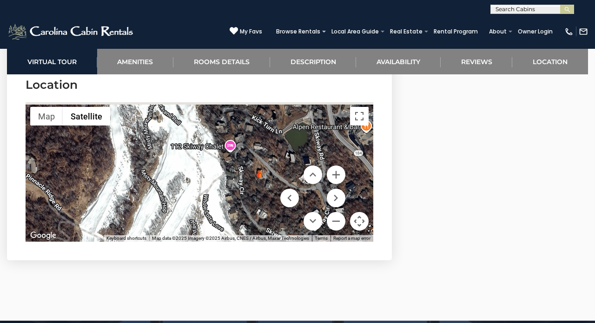
drag, startPoint x: 215, startPoint y: 131, endPoint x: 225, endPoint y: 162, distance: 32.5
click at [225, 162] on div at bounding box center [199, 171] width 347 height 139
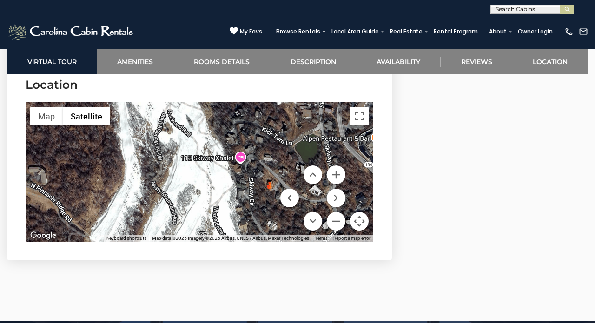
drag, startPoint x: 217, startPoint y: 117, endPoint x: 225, endPoint y: 154, distance: 38.0
click at [225, 154] on div at bounding box center [199, 171] width 347 height 139
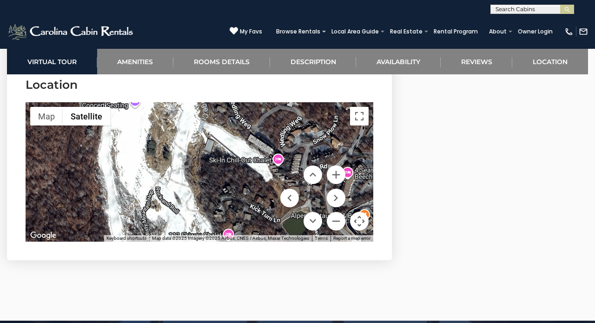
drag, startPoint x: 236, startPoint y: 111, endPoint x: 202, endPoint y: 134, distance: 41.4
click at [202, 134] on div at bounding box center [199, 171] width 347 height 139
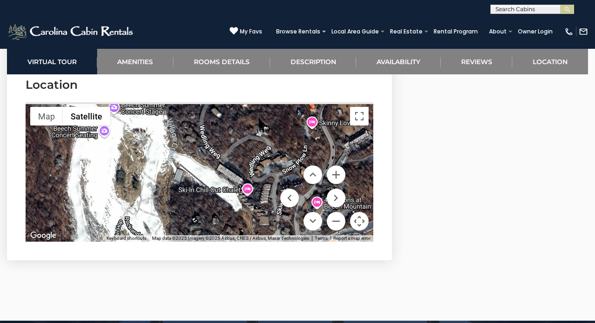
drag, startPoint x: 253, startPoint y: 134, endPoint x: 230, endPoint y: 162, distance: 36.0
click at [230, 162] on div at bounding box center [199, 171] width 347 height 139
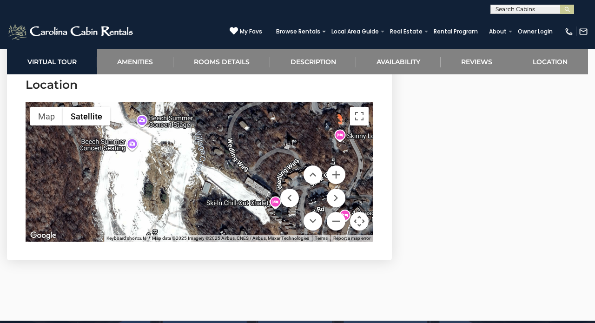
drag, startPoint x: 209, startPoint y: 132, endPoint x: 244, endPoint y: 147, distance: 37.7
click at [244, 147] on div at bounding box center [199, 171] width 347 height 139
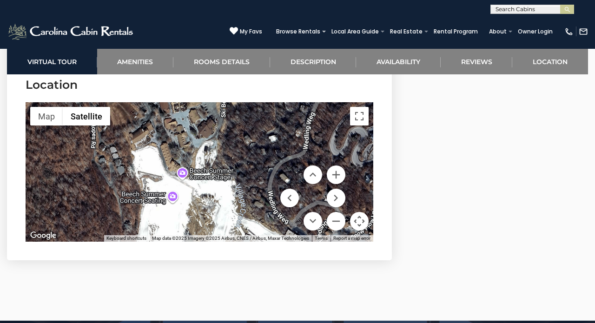
drag, startPoint x: 153, startPoint y: 110, endPoint x: 188, endPoint y: 163, distance: 63.4
click at [189, 163] on div at bounding box center [199, 171] width 347 height 139
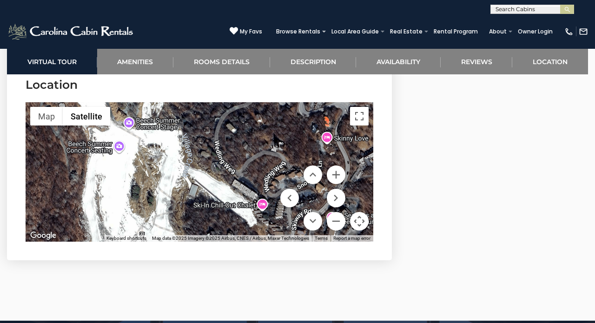
drag, startPoint x: 209, startPoint y: 173, endPoint x: 157, endPoint y: 120, distance: 73.9
click at [157, 120] on div at bounding box center [199, 171] width 347 height 139
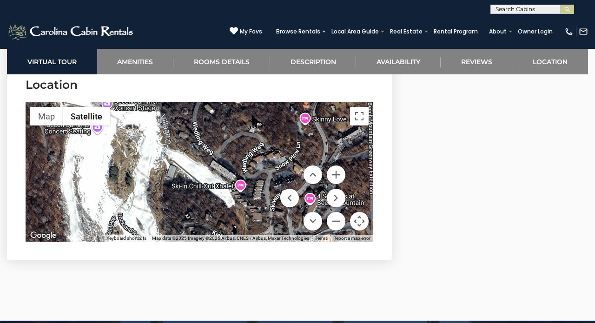
drag, startPoint x: 190, startPoint y: 151, endPoint x: 163, endPoint y: 127, distance: 36.8
click at [163, 127] on div at bounding box center [199, 171] width 347 height 139
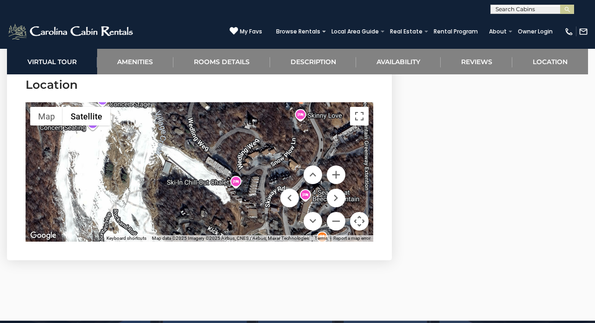
click at [236, 157] on div at bounding box center [199, 171] width 347 height 139
